Goal: Book appointment/travel/reservation

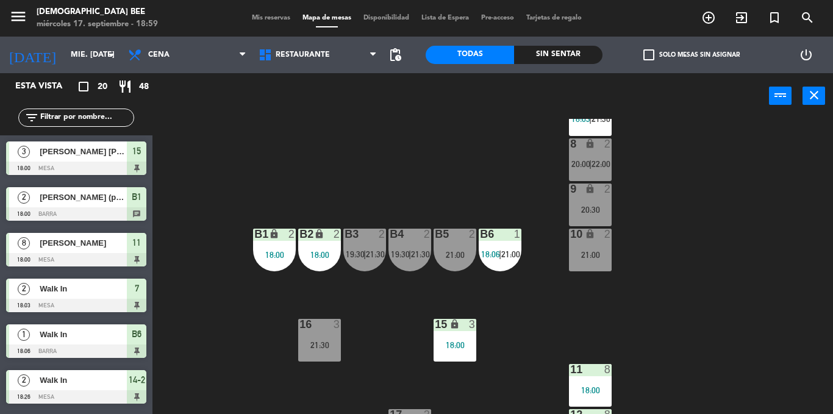
scroll to position [51, 0]
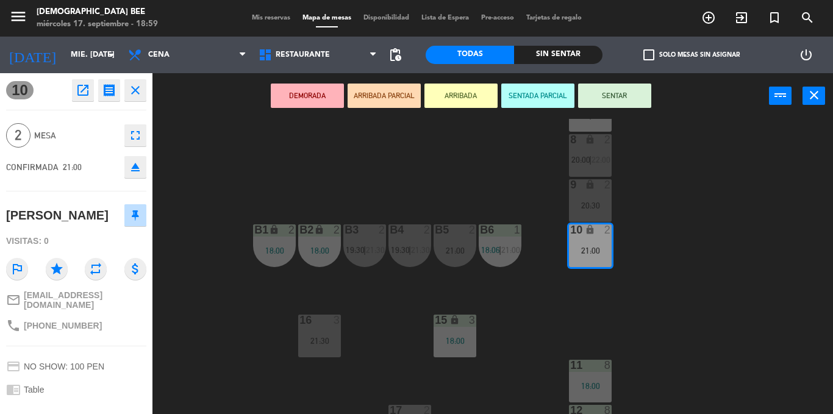
click at [715, 275] on div "7 lock 2 18:03 | 21:30 8 lock 2 20:00 | 22:00 9 lock 2 20:30 B1 lock 2 18:00 B2…" at bounding box center [497, 266] width 672 height 295
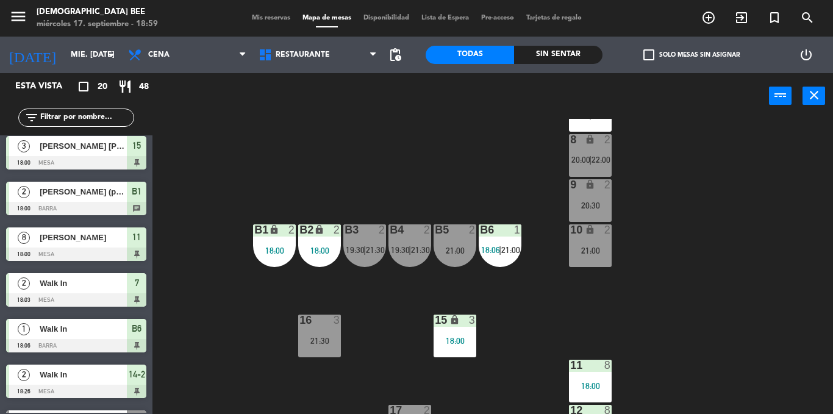
scroll to position [0, 0]
click at [451, 341] on div "18:00" at bounding box center [454, 341] width 43 height 9
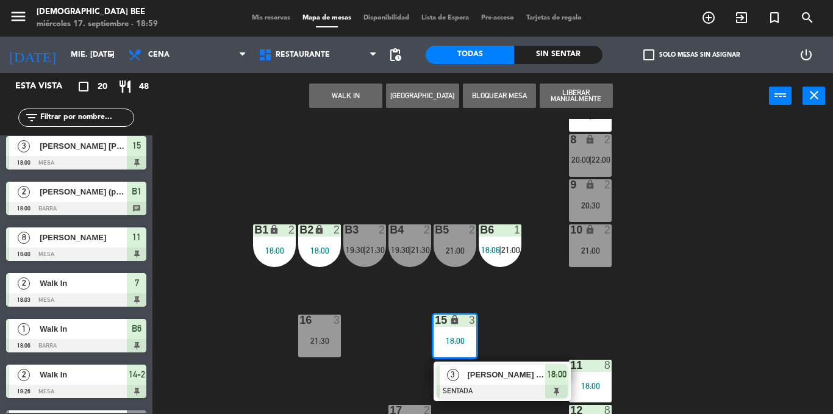
click at [497, 385] on div at bounding box center [502, 391] width 131 height 13
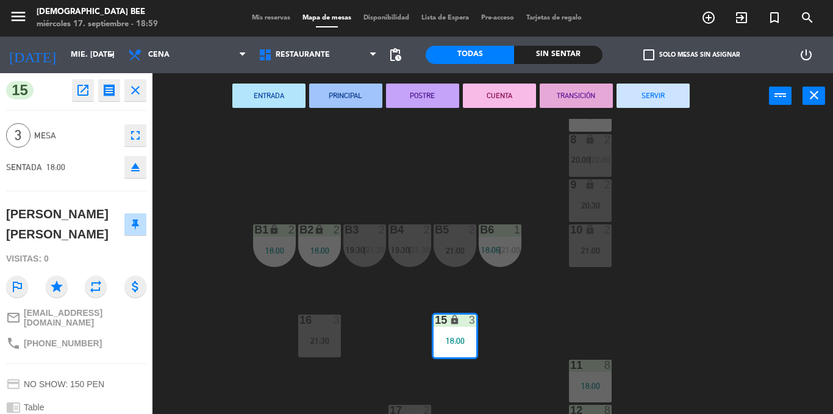
click at [672, 101] on button "SERVIR" at bounding box center [652, 96] width 73 height 24
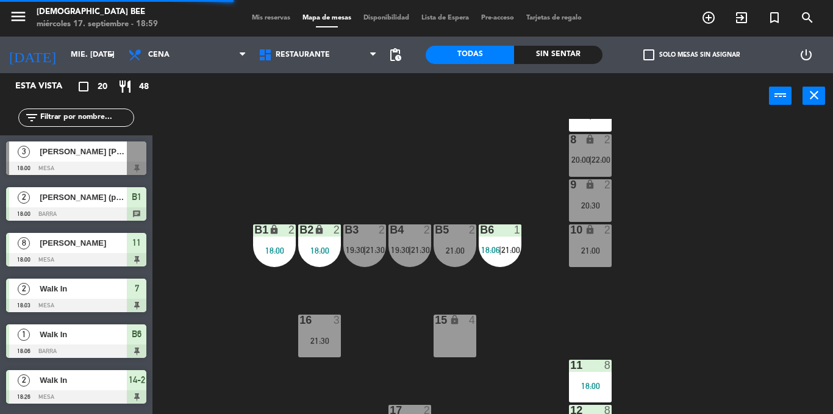
click at [751, 296] on div "7 lock 2 18:03 | 21:30 8 lock 2 20:00 | 22:00 9 lock 2 20:30 B1 lock 2 18:00 B2…" at bounding box center [497, 266] width 672 height 295
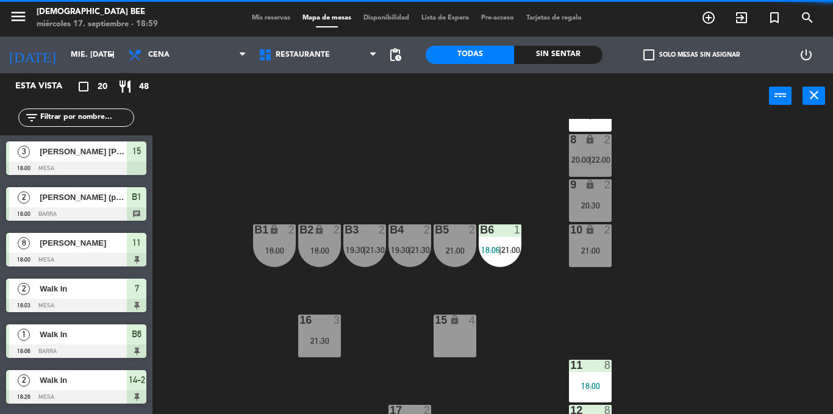
scroll to position [130, 0]
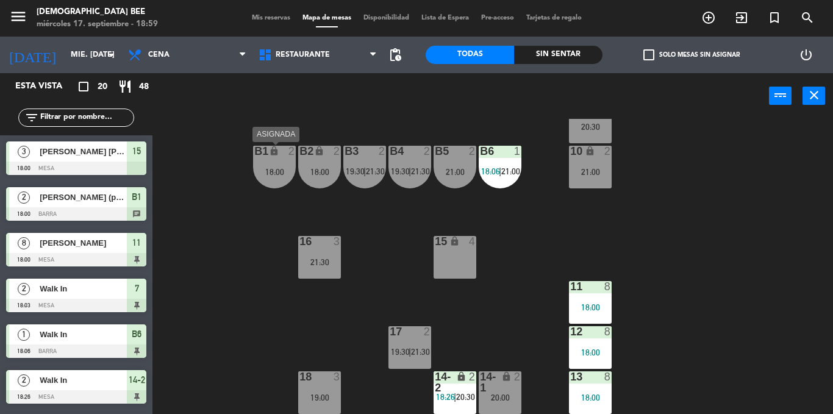
click at [287, 177] on div "B1 lock 2 18:00" at bounding box center [274, 167] width 43 height 43
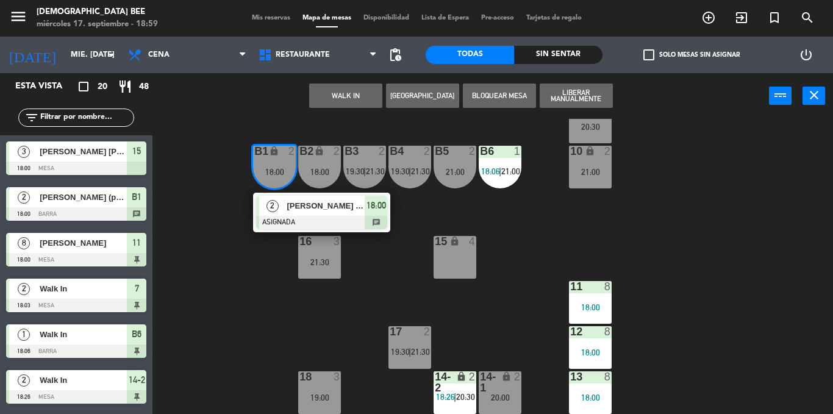
click at [226, 268] on div "7 lock 2 18:03 | 21:30 8 lock 2 20:00 | 22:00 9 lock 2 20:30 B1 lock 2 18:00 2 …" at bounding box center [497, 266] width 672 height 295
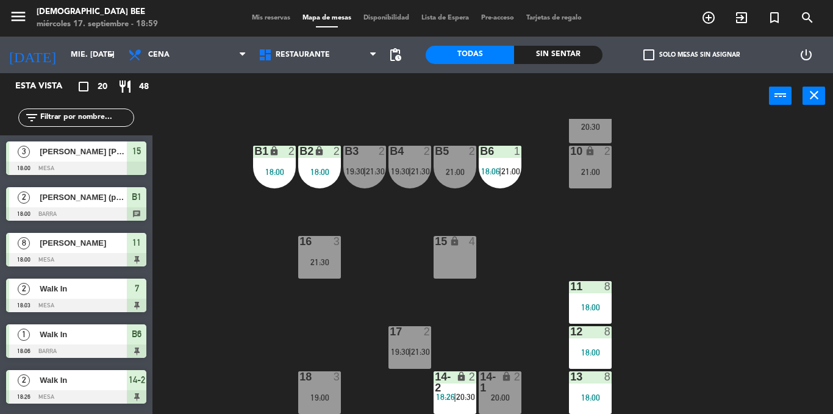
click at [509, 393] on div "20:00" at bounding box center [500, 397] width 43 height 9
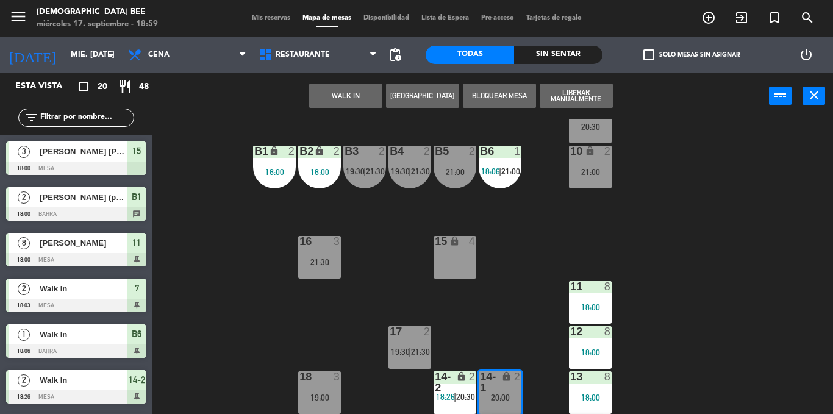
click at [508, 293] on div "7 lock 2 18:03 | 21:30 8 lock 2 20:00 | 22:00 9 lock 2 20:30 B1 lock 2 18:00 B2…" at bounding box center [497, 266] width 672 height 295
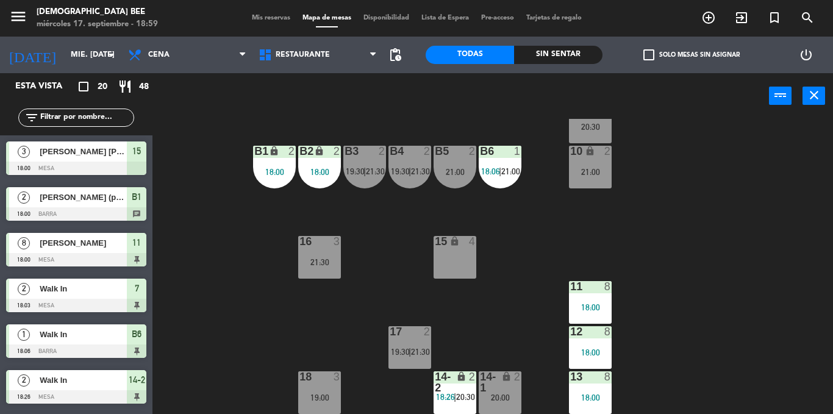
click at [326, 394] on div "19:00" at bounding box center [319, 397] width 43 height 9
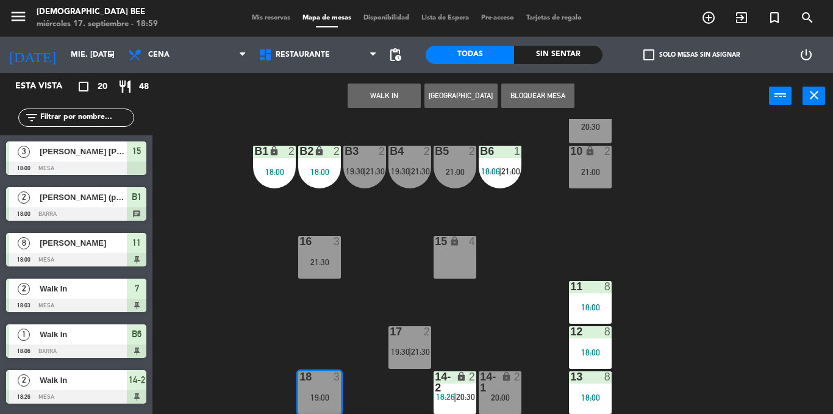
click at [358, 306] on div "7 lock 2 18:03 | 21:30 8 lock 2 20:00 | 22:00 9 lock 2 20:30 B1 lock 2 18:00 B2…" at bounding box center [497, 266] width 672 height 295
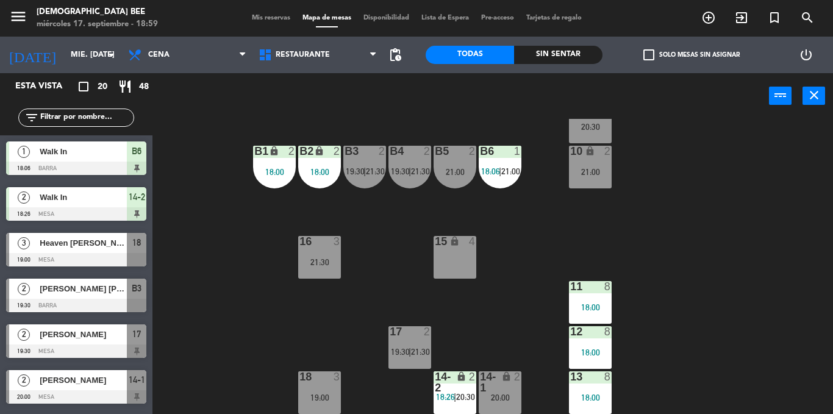
scroll to position [244, 0]
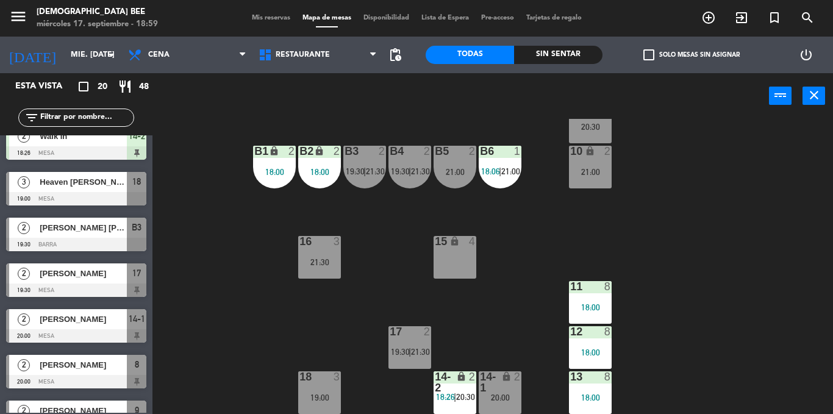
click at [401, 337] on div at bounding box center [409, 331] width 20 height 11
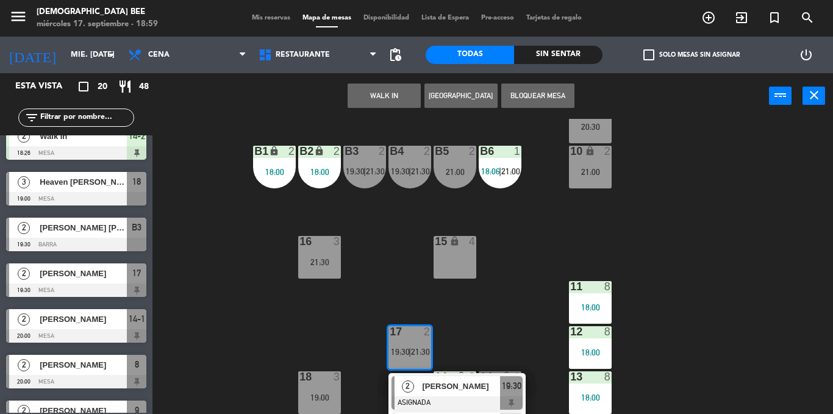
click at [459, 311] on div "7 lock 2 18:03 | 21:30 8 lock 2 20:00 | 22:00 9 lock 2 20:30 B1 lock 2 18:00 B2…" at bounding box center [497, 266] width 672 height 295
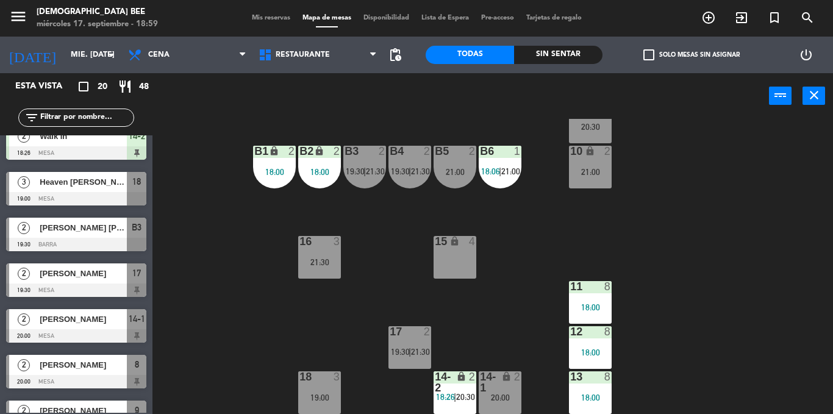
click at [261, 15] on span "Mis reservas" at bounding box center [271, 18] width 51 height 7
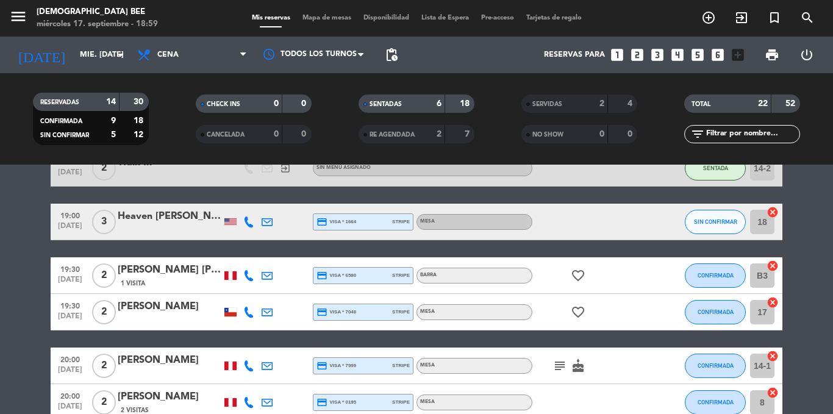
scroll to position [427, 0]
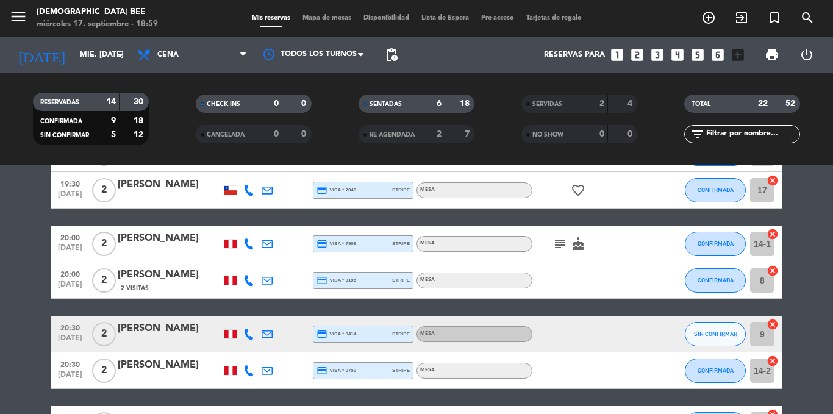
click at [332, 13] on div "Mis reservas Mapa de mesas Disponibilidad Lista de Espera Pre-acceso Tarjetas d…" at bounding box center [417, 18] width 342 height 11
click at [329, 15] on span "Mapa de mesas" at bounding box center [326, 18] width 61 height 7
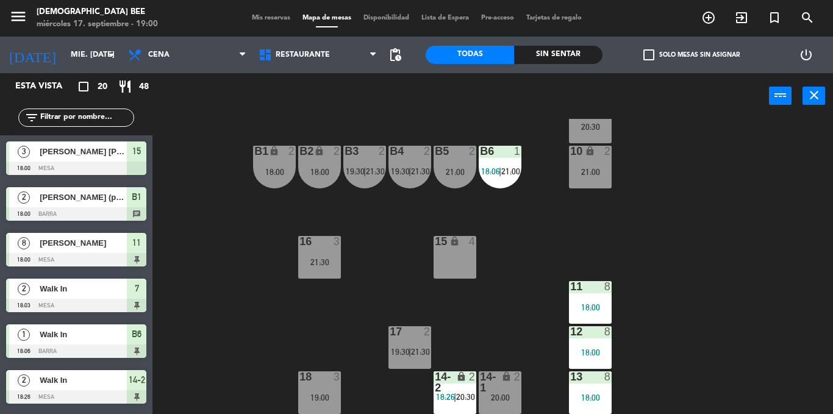
scroll to position [8, 0]
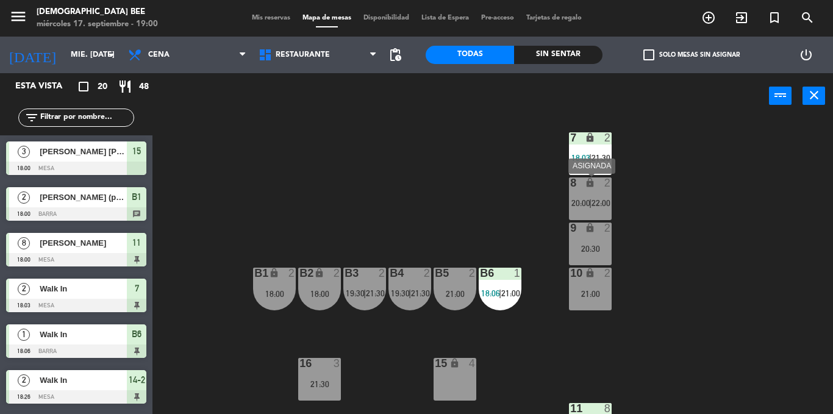
click at [573, 195] on div "8 lock 2 20:00 | 22:00" at bounding box center [590, 198] width 43 height 43
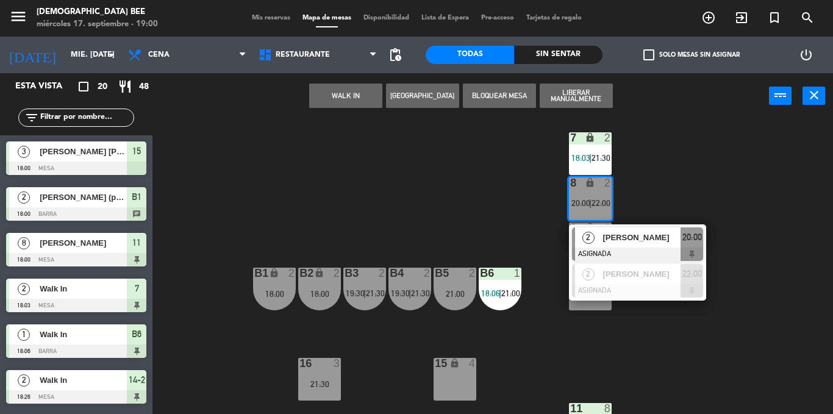
click at [652, 181] on div "7 lock 2 18:03 | 21:30 8 lock 2 20:00 | 22:00 2 [PERSON_NAME] ASIGNADA 20:00 2 …" at bounding box center [497, 266] width 672 height 295
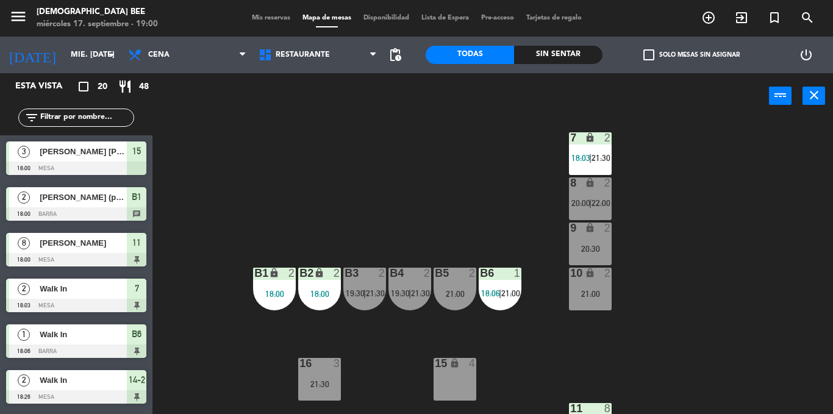
scroll to position [130, 0]
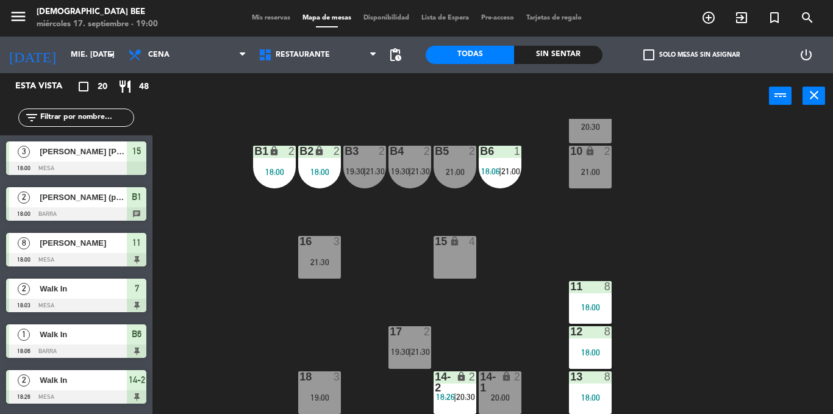
click at [417, 337] on div at bounding box center [409, 331] width 20 height 11
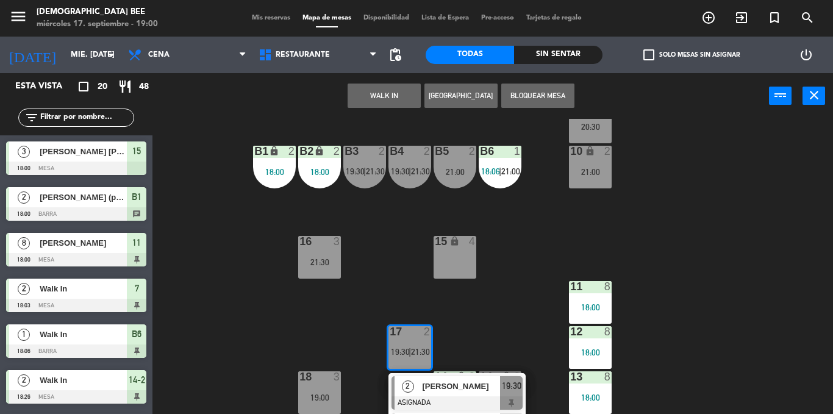
click at [466, 323] on div "7 lock 2 18:03 | 21:30 8 lock 2 20:00 | 22:00 9 lock 2 20:30 B1 lock 2 18:00 B2…" at bounding box center [497, 266] width 672 height 295
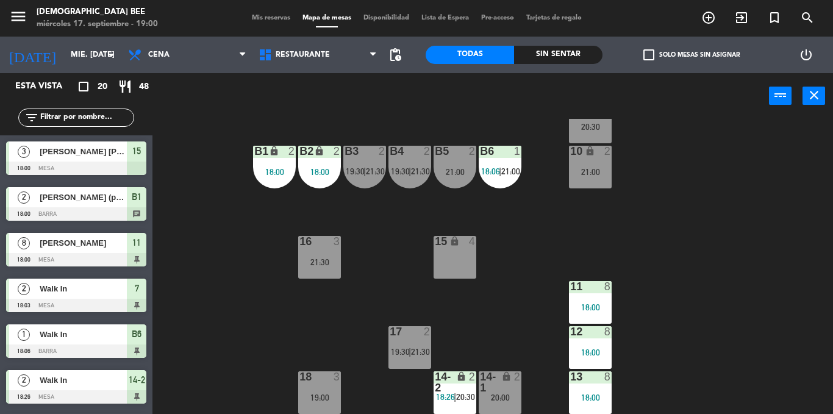
scroll to position [0, 0]
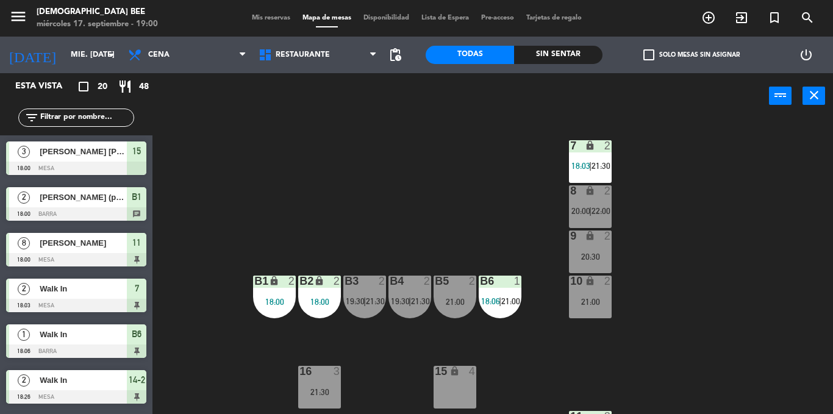
click at [412, 294] on div "B4 2 19:30 | 21:30" at bounding box center [409, 297] width 43 height 43
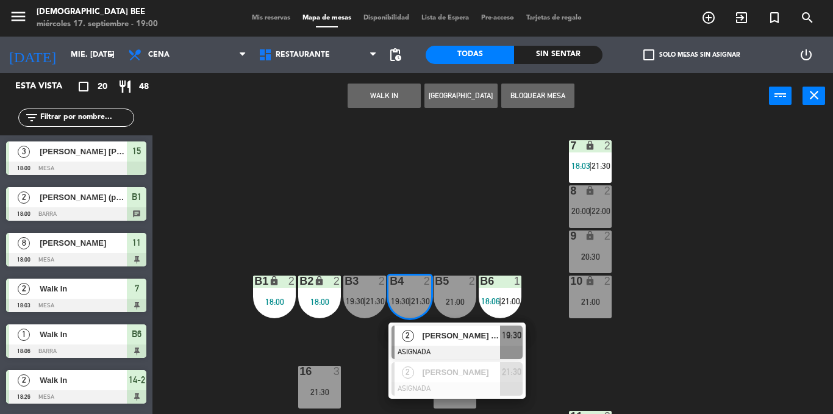
click at [480, 238] on div "7 lock 2 18:03 | 21:30 8 lock 2 20:00 | 22:00 9 lock 2 20:30 B1 lock 2 18:00 B2…" at bounding box center [497, 266] width 672 height 295
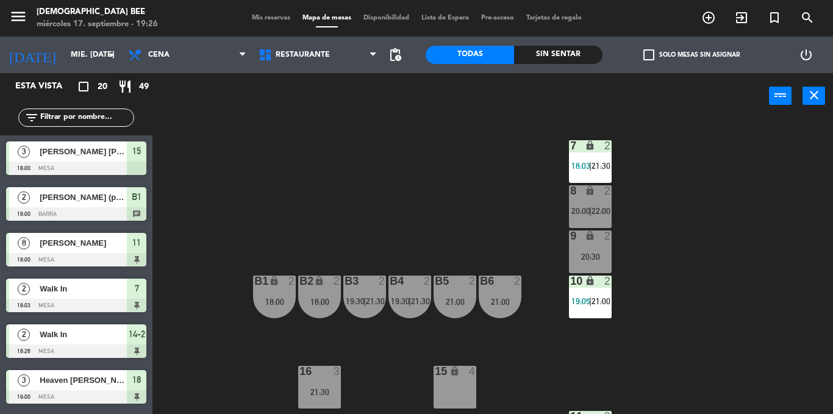
click at [754, 222] on div "7 lock 2 18:03 | 21:30 8 lock 2 20:00 | 22:00 9 lock 2 20:30 B1 lock 2 18:00 B2…" at bounding box center [497, 266] width 672 height 295
click at [609, 299] on span "21:00" at bounding box center [600, 301] width 19 height 10
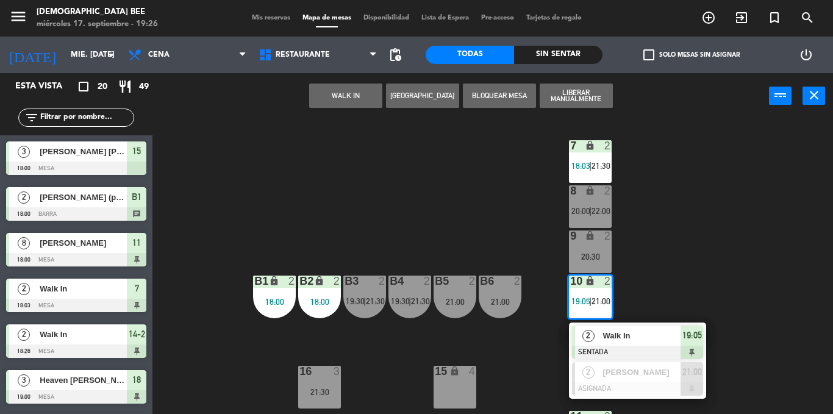
click at [672, 263] on div "7 lock 2 18:03 | 21:30 8 lock 2 20:00 | 22:00 9 lock 2 20:30 B1 lock 2 18:00 B2…" at bounding box center [497, 266] width 672 height 295
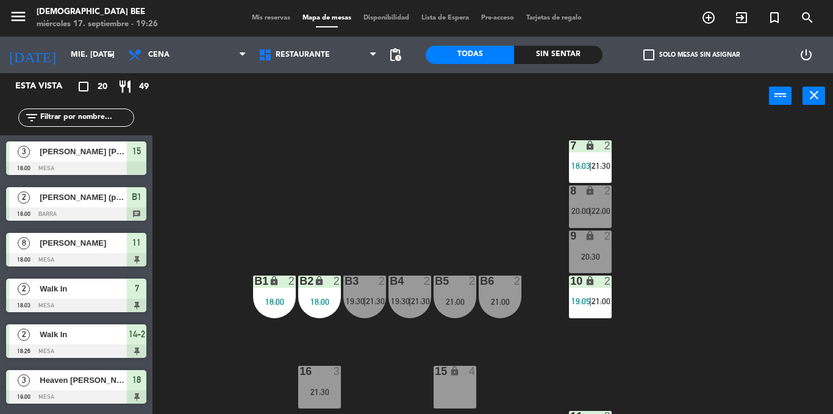
click at [618, 241] on div "2" at bounding box center [611, 236] width 20 height 12
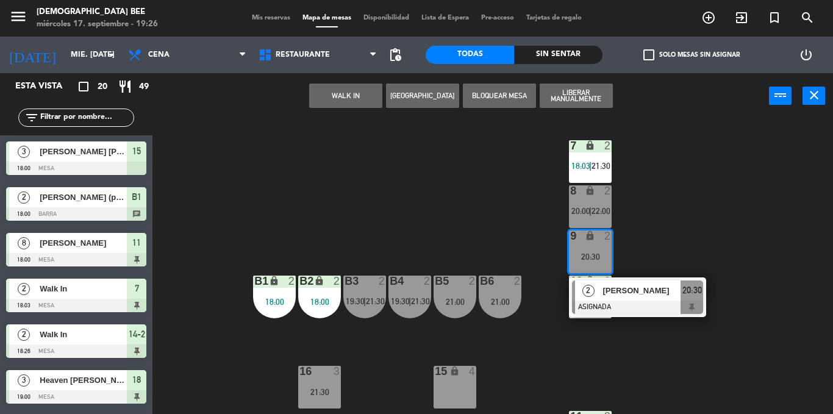
click at [680, 204] on div "7 lock 2 18:03 | 21:30 8 lock 2 20:00 | 22:00 9 lock 2 20:30 2 [PERSON_NAME] AS…" at bounding box center [497, 266] width 672 height 295
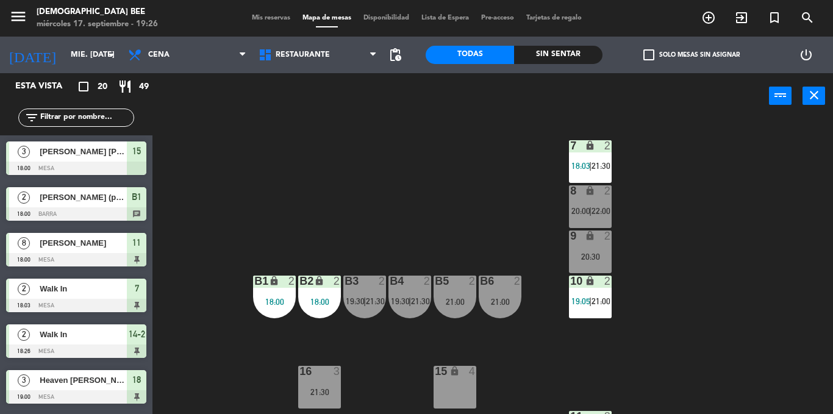
click at [594, 200] on div "8 lock 2 20:00 | 22:00" at bounding box center [590, 206] width 43 height 43
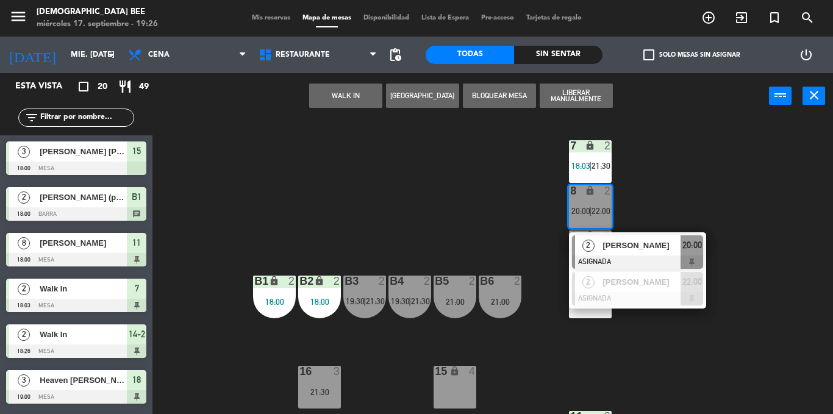
click at [647, 176] on div "7 lock 2 18:03 | 21:30 8 lock 2 20:00 | 22:00 2 [PERSON_NAME] ASIGNADA 20:00 2 …" at bounding box center [497, 266] width 672 height 295
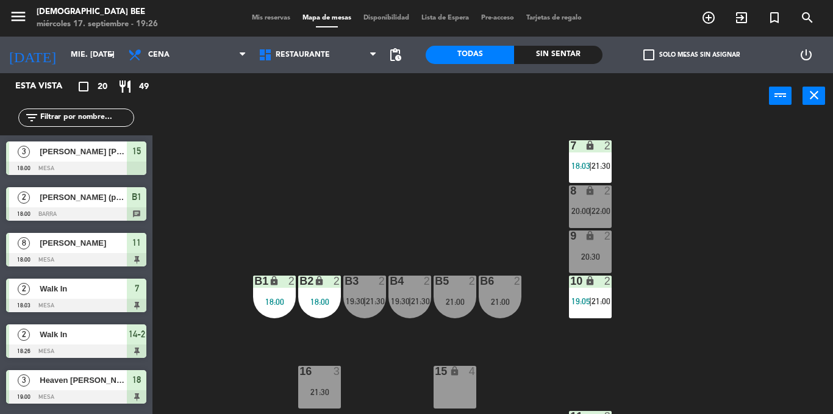
scroll to position [122, 0]
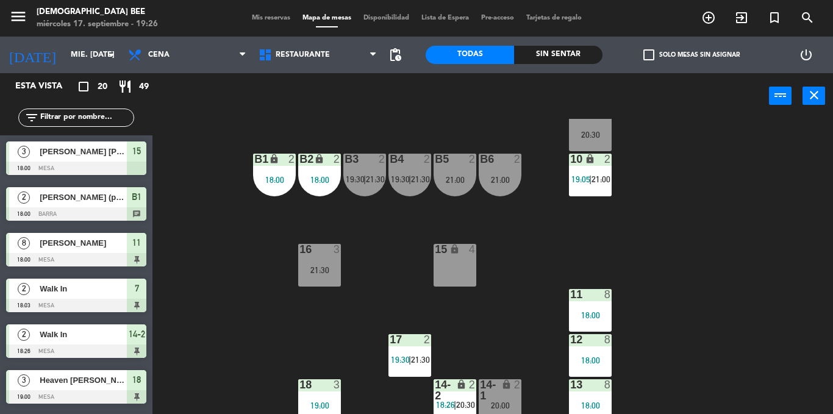
click at [359, 184] on span "19:30" at bounding box center [355, 179] width 19 height 10
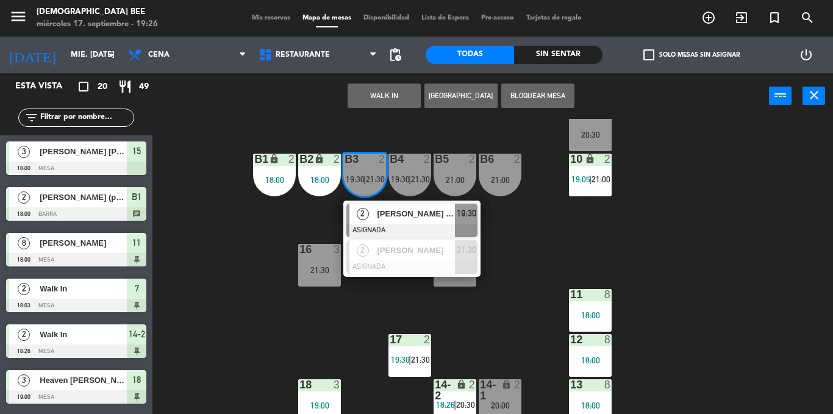
click at [501, 225] on div "7 lock 2 18:03 | 21:30 8 lock 2 20:00 | 22:00 9 lock 2 20:30 B1 lock 2 18:00 B2…" at bounding box center [497, 266] width 672 height 295
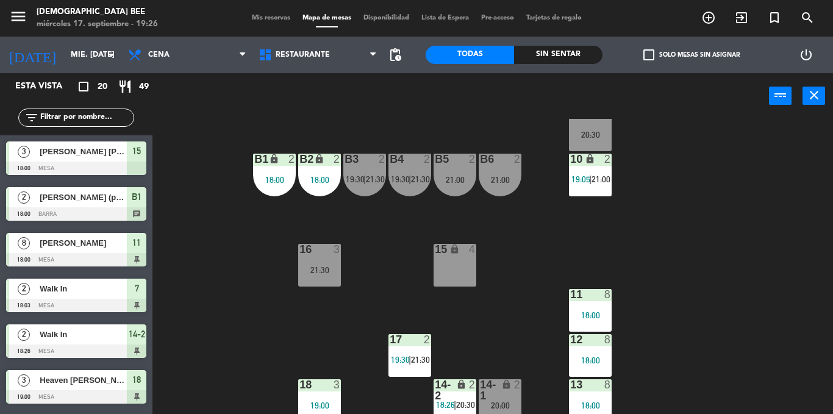
scroll to position [130, 0]
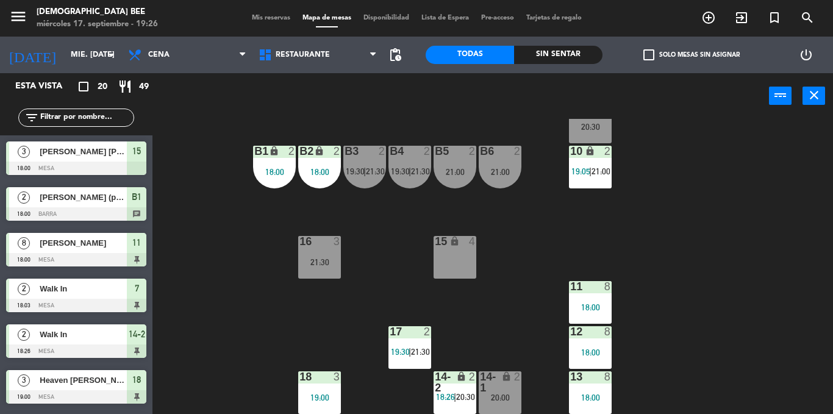
click at [310, 393] on div "19:00" at bounding box center [319, 397] width 43 height 9
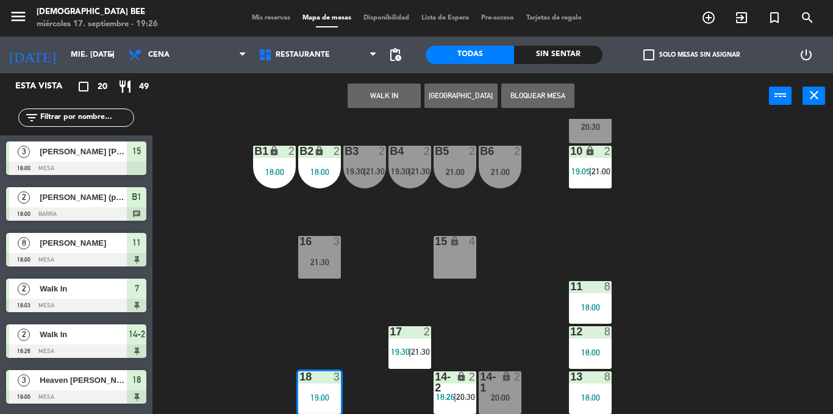
click at [401, 269] on div "7 lock 2 18:03 | 21:30 8 lock 2 20:00 | 22:00 9 lock 2 20:30 B1 lock 2 18:00 B2…" at bounding box center [497, 266] width 672 height 295
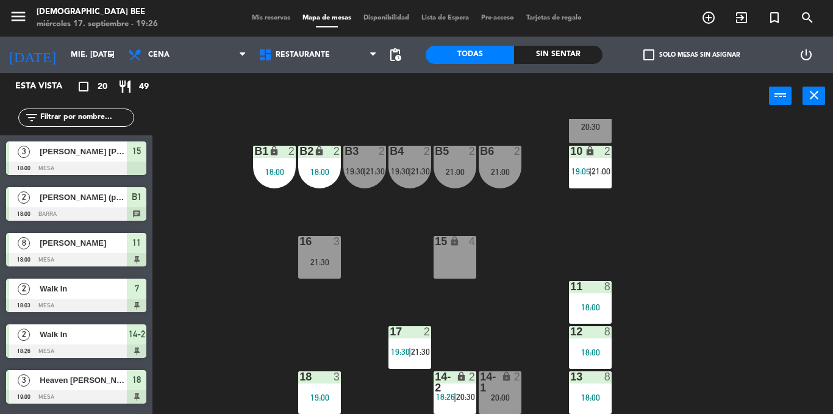
click at [329, 254] on div "16 3 21:30" at bounding box center [319, 257] width 43 height 43
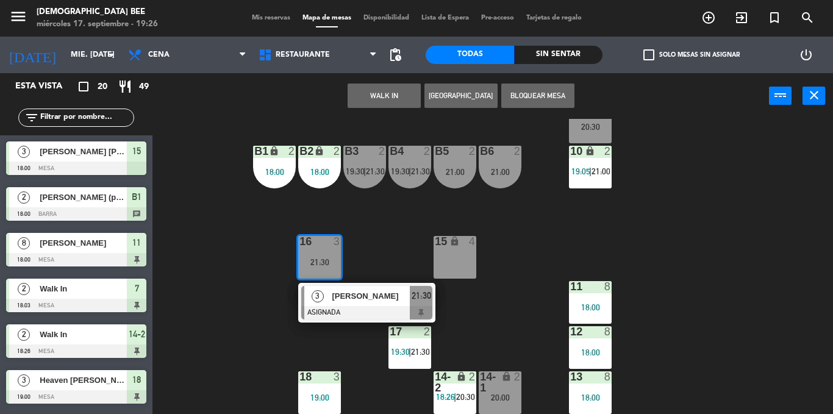
click at [387, 226] on div "7 lock 2 18:03 | 21:30 8 lock 2 20:00 | 22:00 9 lock 2 20:30 B1 lock 2 18:00 B2…" at bounding box center [497, 266] width 672 height 295
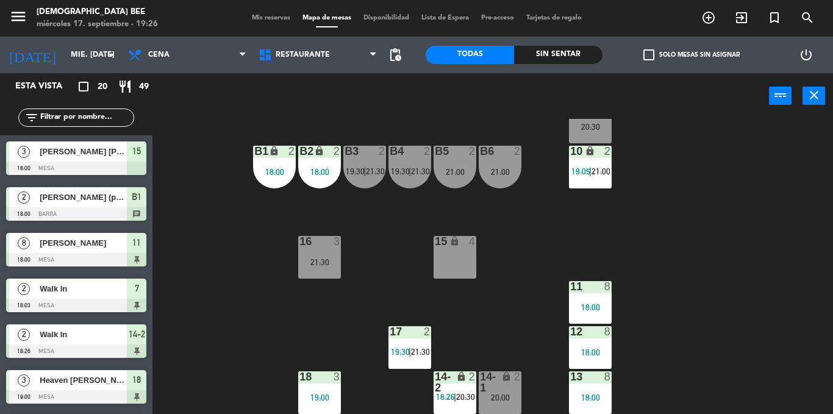
click at [471, 170] on div "21:00" at bounding box center [454, 172] width 43 height 9
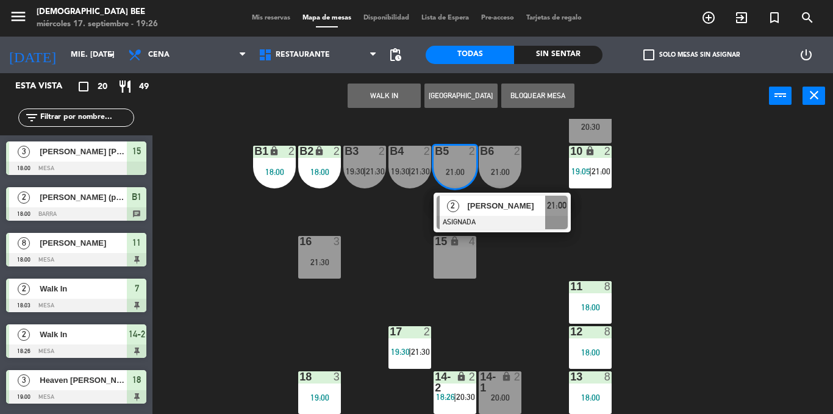
click at [536, 164] on div "7 lock 2 18:03 | 21:30 8 lock 2 20:00 | 22:00 9 lock 2 20:30 B1 lock 2 18:00 B2…" at bounding box center [497, 266] width 672 height 295
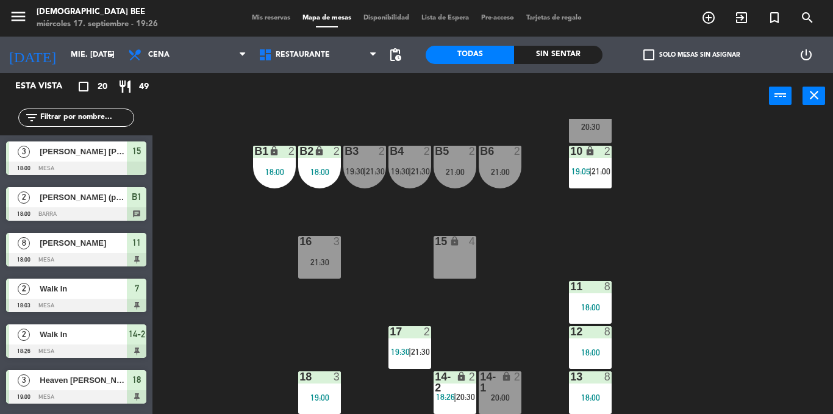
click at [428, 185] on div "B4 2 19:30 | 21:30" at bounding box center [409, 167] width 43 height 43
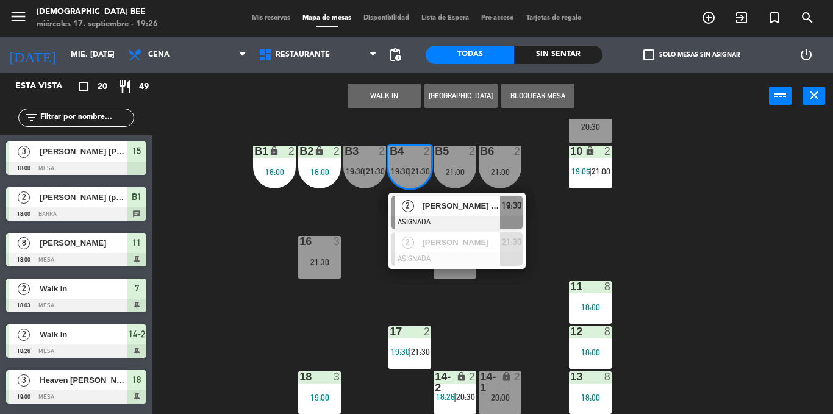
click at [576, 212] on div "7 lock 2 18:03 | 21:30 8 lock 2 20:00 | 22:00 9 lock 2 20:30 B1 lock 2 18:00 B2…" at bounding box center [497, 266] width 672 height 295
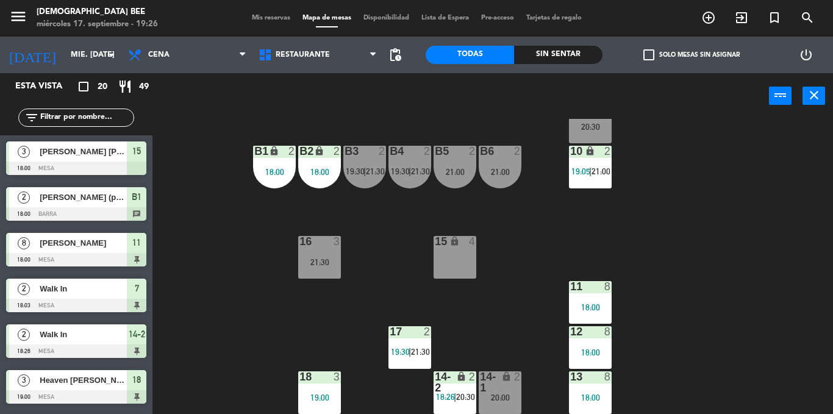
click at [518, 388] on div "2" at bounding box center [520, 382] width 20 height 22
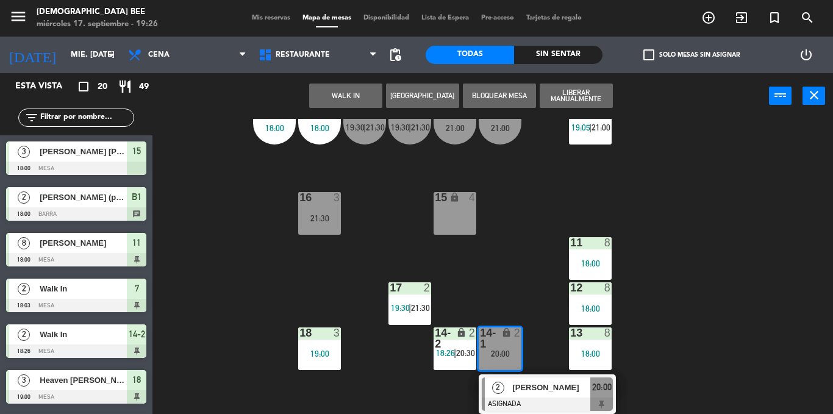
click at [461, 278] on div "7 lock 2 18:03 | 21:30 8 lock 2 20:00 | 22:00 9 lock 2 20:30 B1 lock 2 18:00 B2…" at bounding box center [497, 266] width 672 height 295
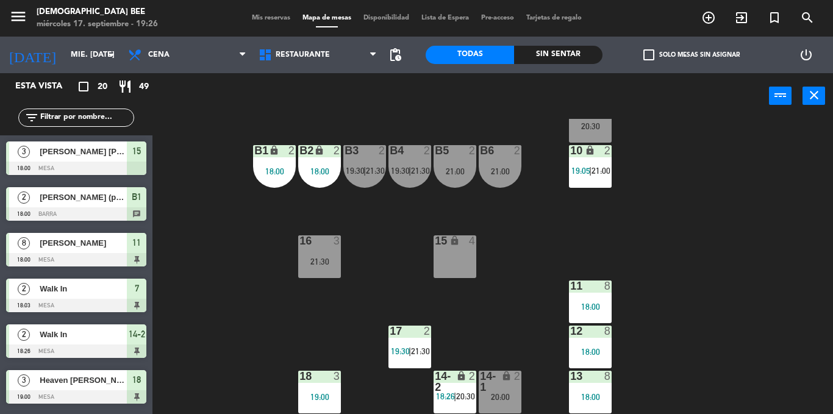
click at [442, 394] on span "18:26" at bounding box center [445, 396] width 19 height 10
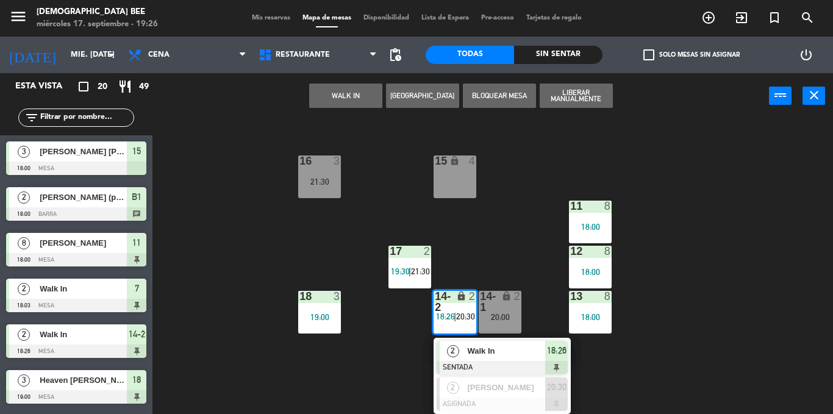
click at [523, 238] on div "7 lock 2 18:03 | 21:30 8 lock 2 20:00 | 22:00 9 lock 2 20:30 B1 lock 2 18:00 B2…" at bounding box center [497, 266] width 672 height 295
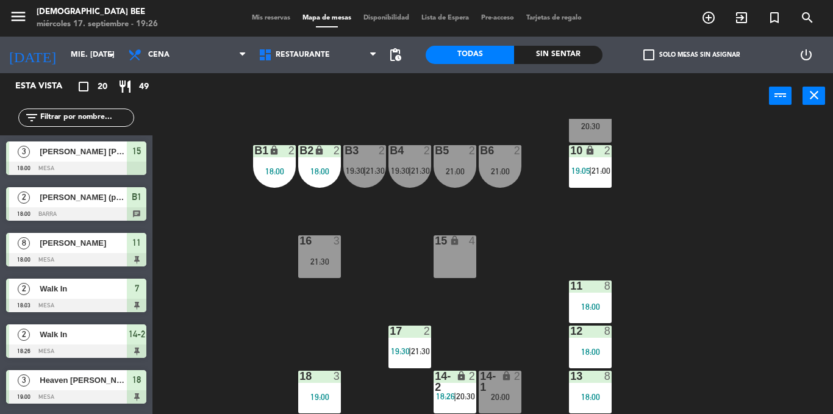
scroll to position [130, 0]
click at [385, 342] on div "7 lock 2 18:03 | 21:30 8 lock 2 20:00 | 22:00 9 lock 2 20:30 B1 lock 2 18:00 B2…" at bounding box center [497, 266] width 672 height 295
click at [505, 344] on div "7 lock 2 18:03 | 21:30 8 lock 2 20:00 | 22:00 9 lock 2 20:30 B1 lock 2 18:00 B2…" at bounding box center [497, 266] width 672 height 295
click at [415, 344] on div "17 2 19:30 | 21:30" at bounding box center [409, 347] width 43 height 43
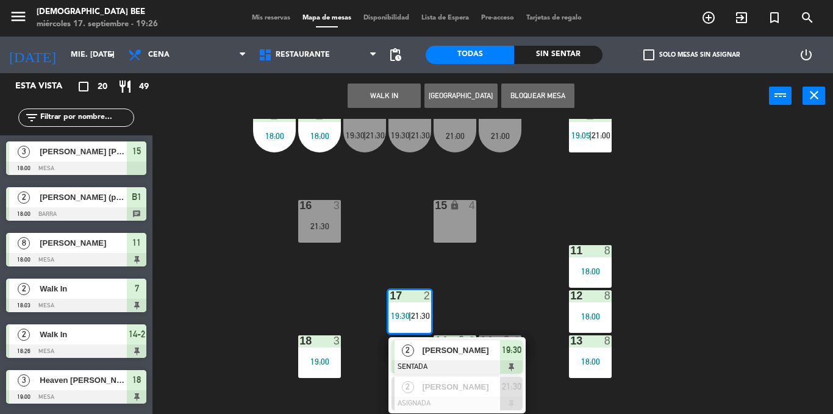
click at [499, 309] on div "7 lock 2 18:03 | 21:30 8 lock 2 20:00 | 22:00 9 lock 2 20:30 B1 lock 2 18:00 B2…" at bounding box center [497, 266] width 672 height 295
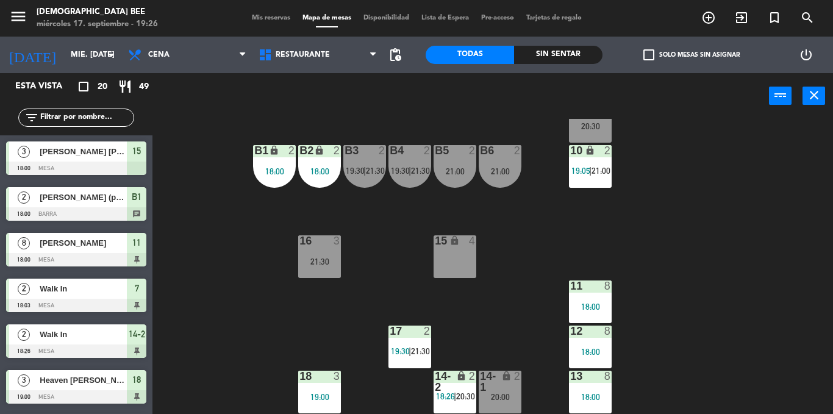
scroll to position [130, 0]
